Goal: Navigation & Orientation: Find specific page/section

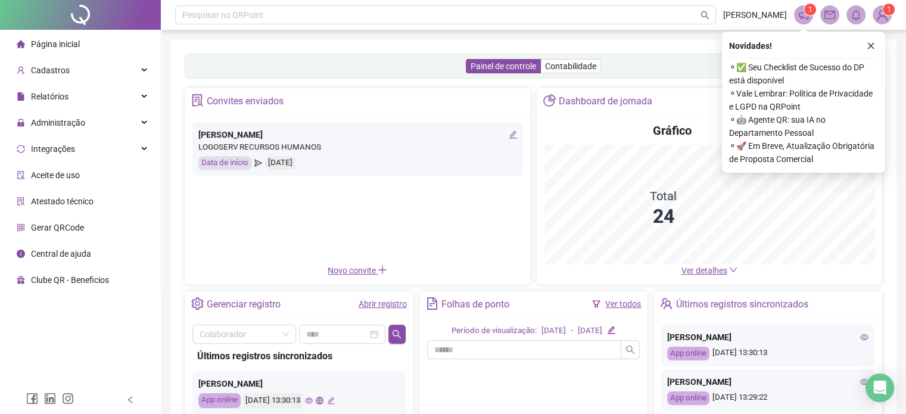
click at [801, 14] on icon "notification" at bounding box center [804, 15] width 10 height 10
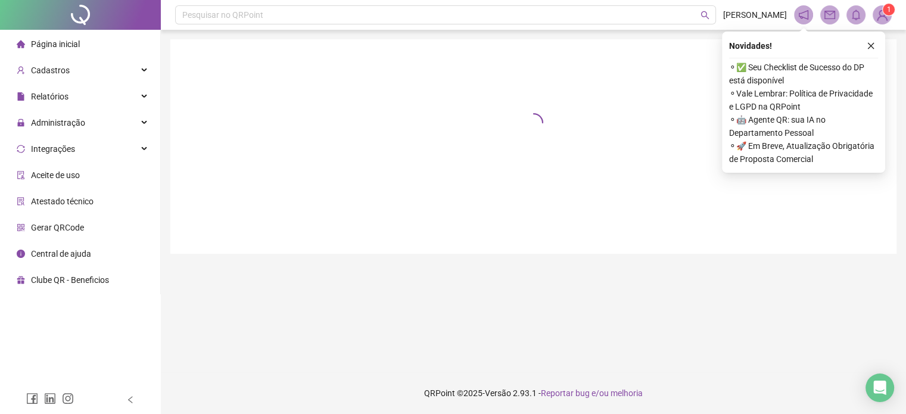
click at [801, 14] on header "Pesquisar no QRPoint [PERSON_NAME] 1 1" at bounding box center [533, 15] width 745 height 30
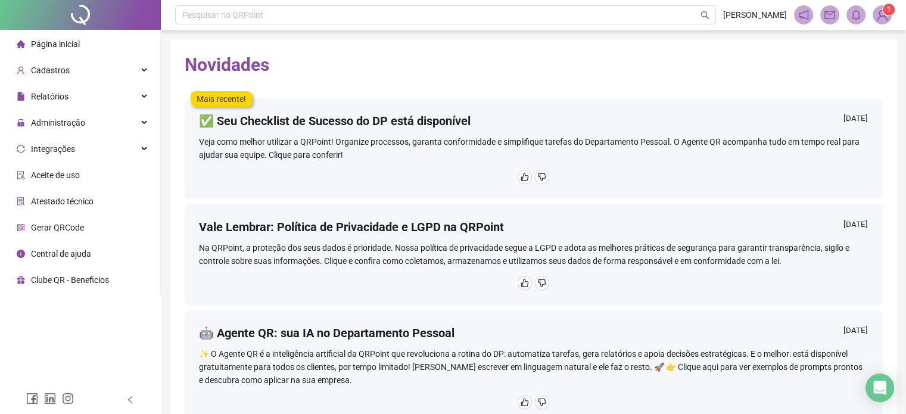
click at [85, 50] on li "Página inicial" at bounding box center [80, 44] width 156 height 24
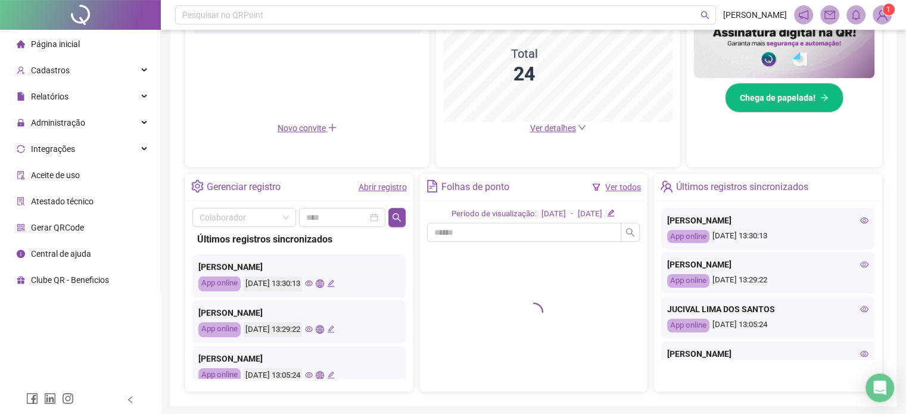
scroll to position [360, 0]
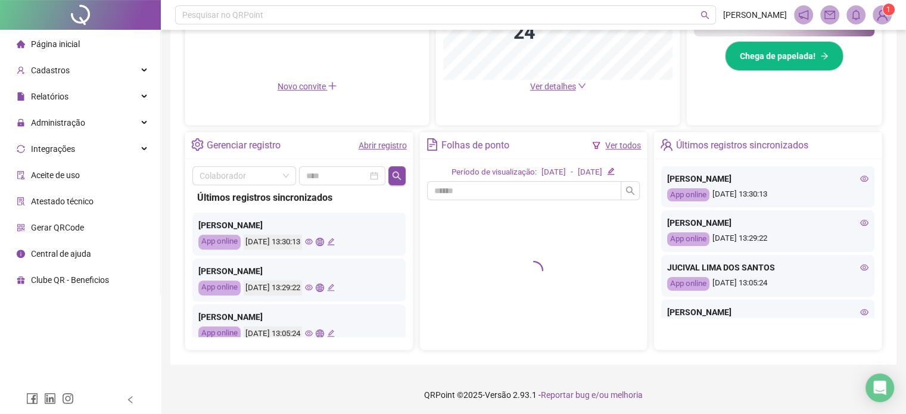
click at [313, 333] on icon "eye" at bounding box center [309, 334] width 8 height 6
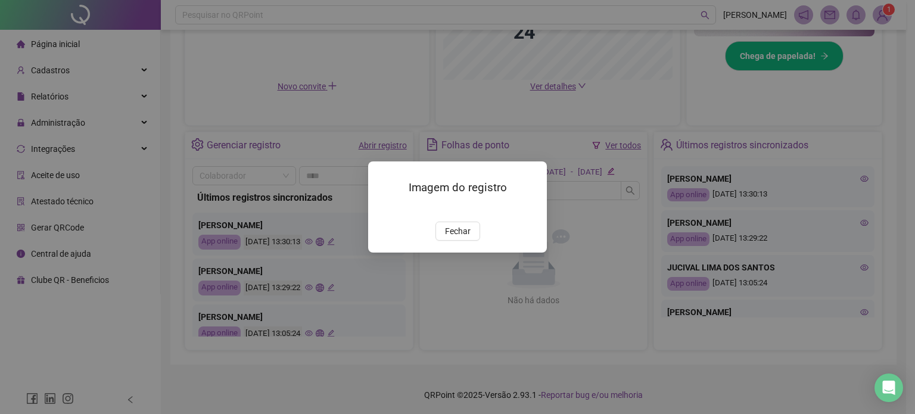
click at [383, 209] on img at bounding box center [383, 209] width 0 height 0
click at [459, 238] on span "Fechar" at bounding box center [458, 231] width 26 height 13
